Goal: Book appointment/travel/reservation

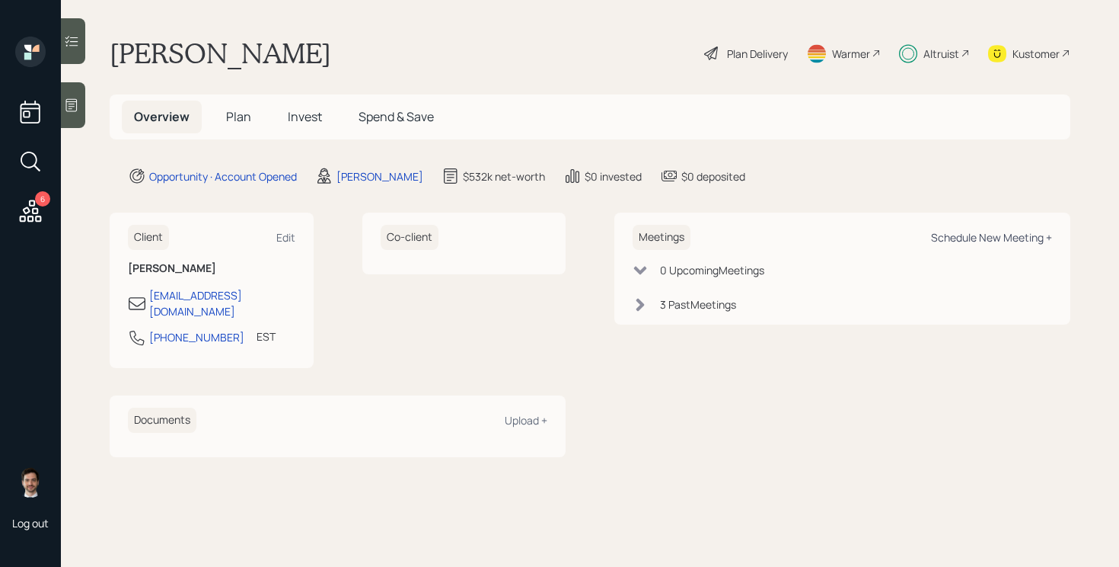
click at [968, 238] on div "Schedule New Meeting +" at bounding box center [991, 237] width 121 height 14
select select "ef6b64e1-8f62-4a74-b865-a7df4b35b836"
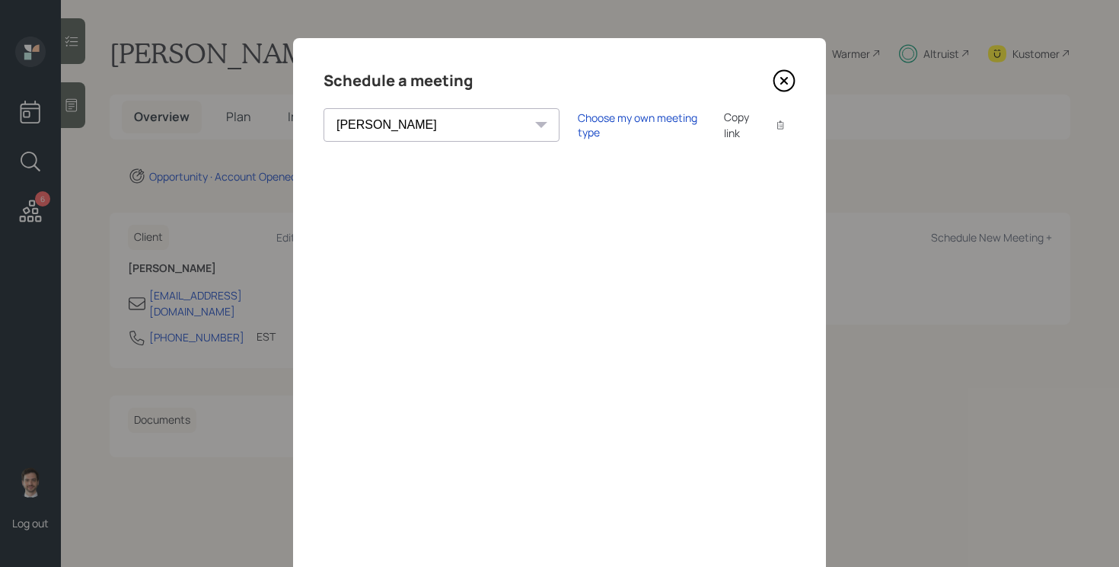
click at [787, 78] on icon at bounding box center [784, 81] width 6 height 6
